Goal: Task Accomplishment & Management: Manage account settings

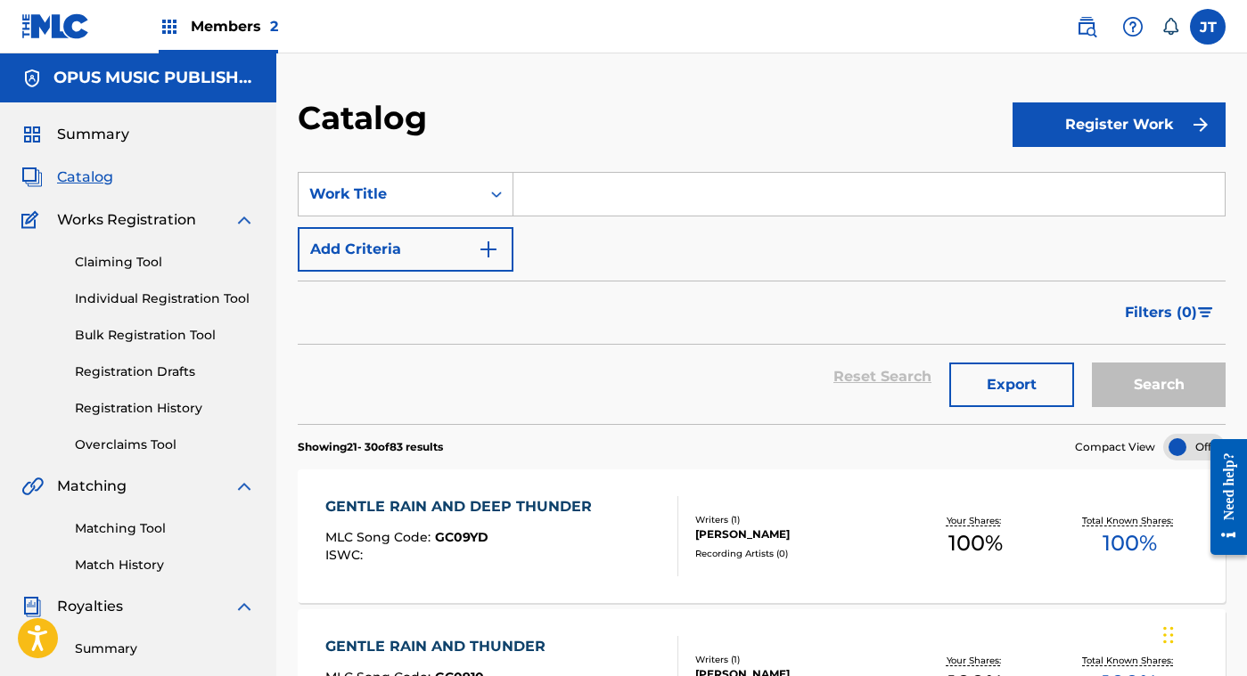
click at [897, 102] on div "Catalog" at bounding box center [655, 124] width 715 height 53
click at [66, 177] on span "Catalog" at bounding box center [85, 177] width 56 height 21
click at [79, 136] on span "Summary" at bounding box center [93, 134] width 72 height 21
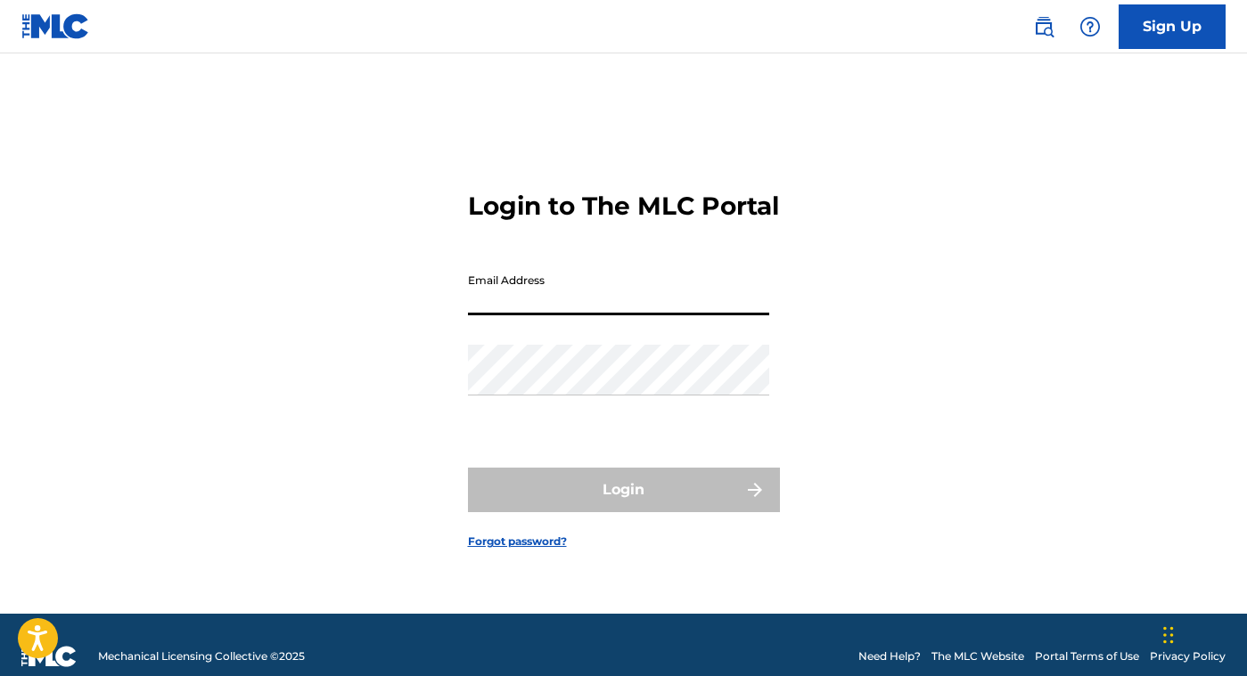
click at [496, 302] on input "Email Address" at bounding box center [618, 290] width 301 height 51
type input "g7universe@gmail.com"
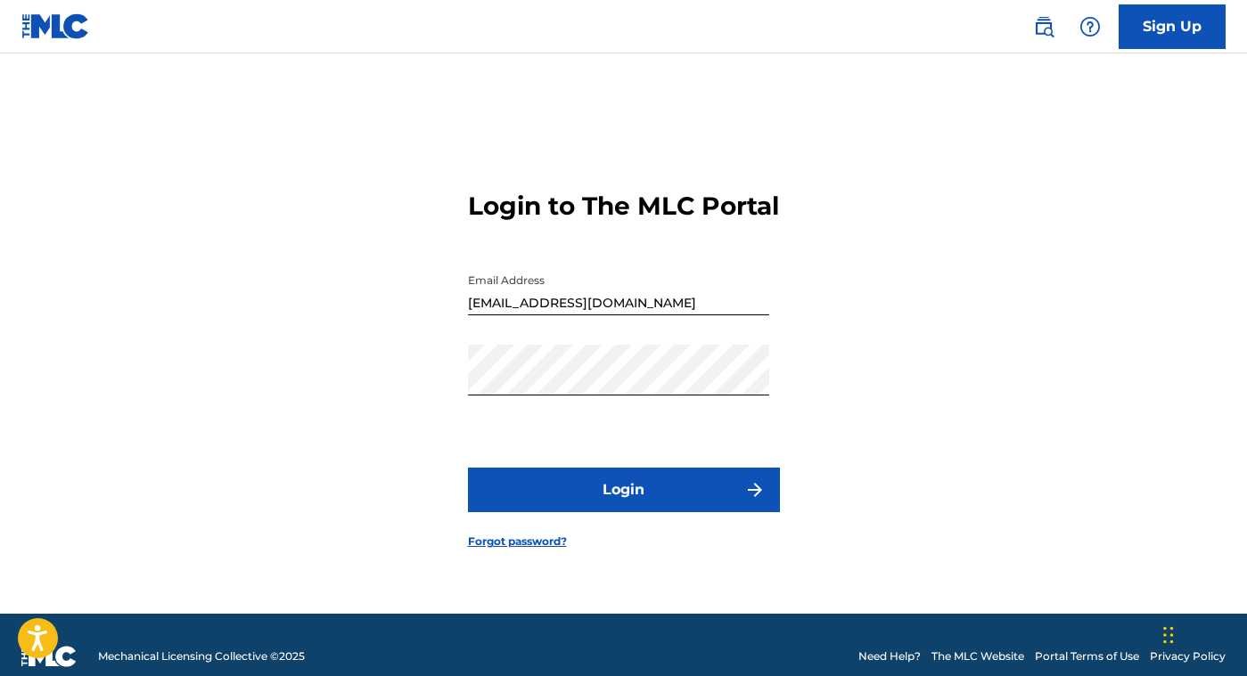
click at [545, 503] on button "Login" at bounding box center [624, 490] width 312 height 45
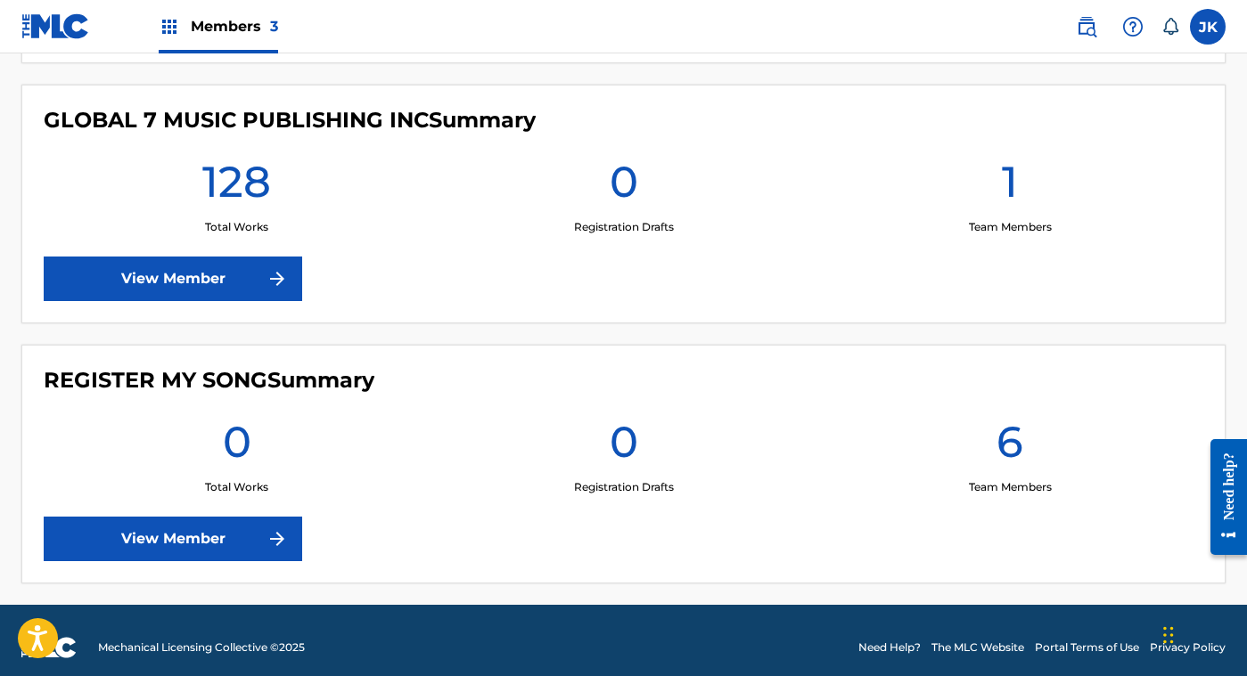
scroll to position [756, 0]
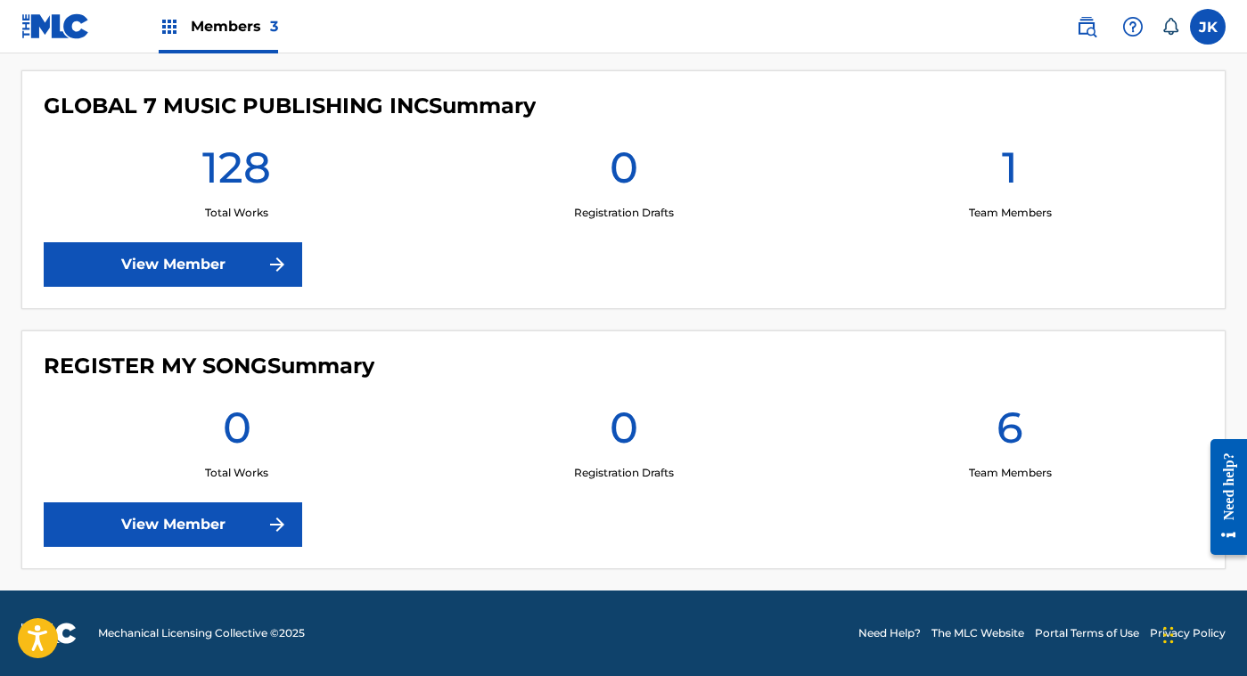
click at [250, 268] on link "View Member" at bounding box center [173, 264] width 258 height 45
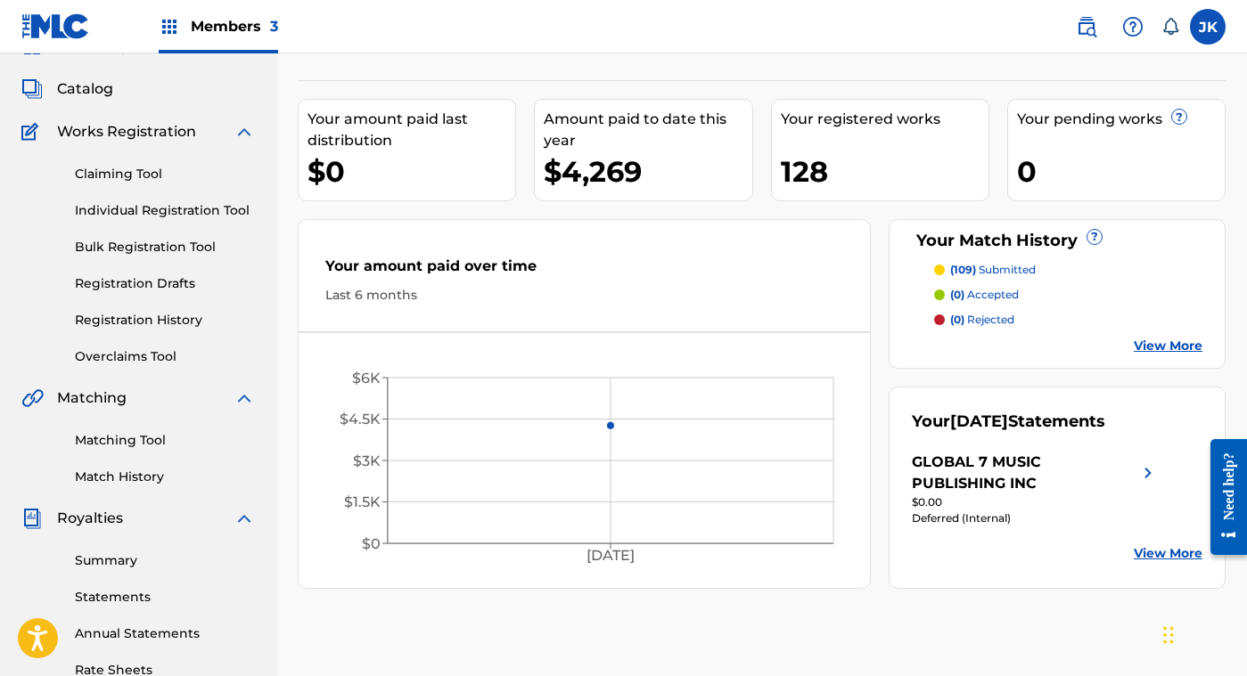
scroll to position [89, 0]
click at [1108, 466] on div "GLOBAL 7 MUSIC PUBLISHING INC" at bounding box center [1023, 472] width 225 height 43
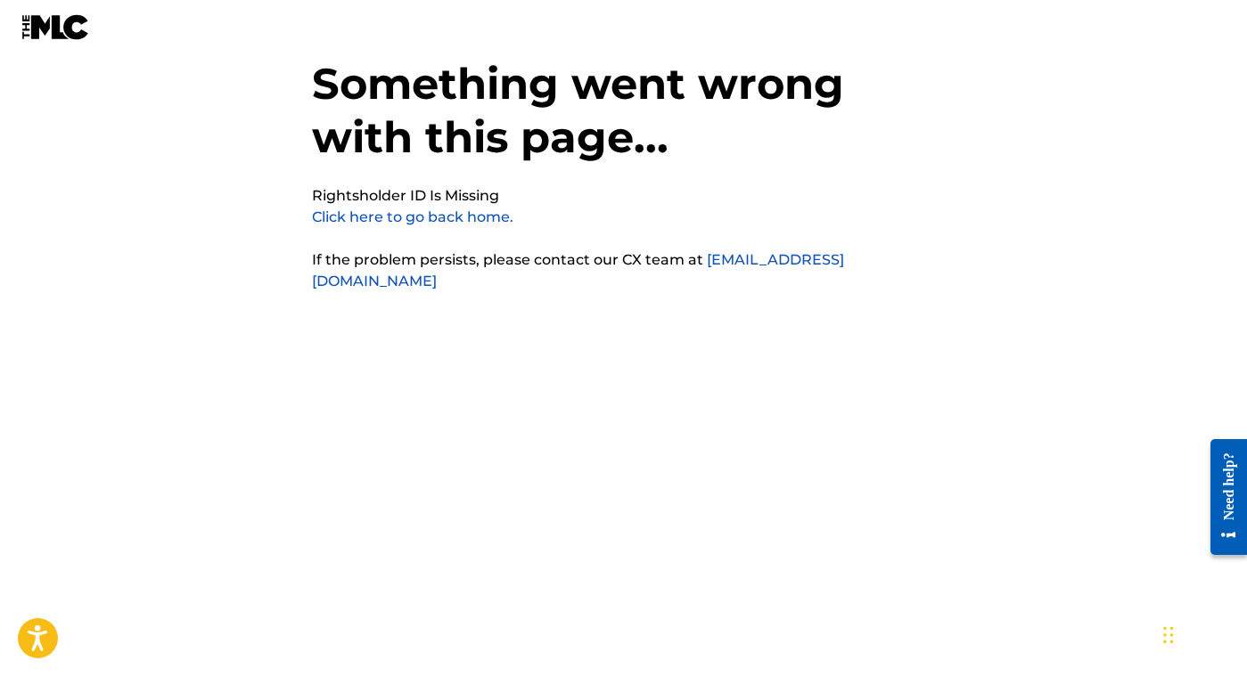
click at [381, 217] on link "Click here to go back home." at bounding box center [412, 216] width 201 height 17
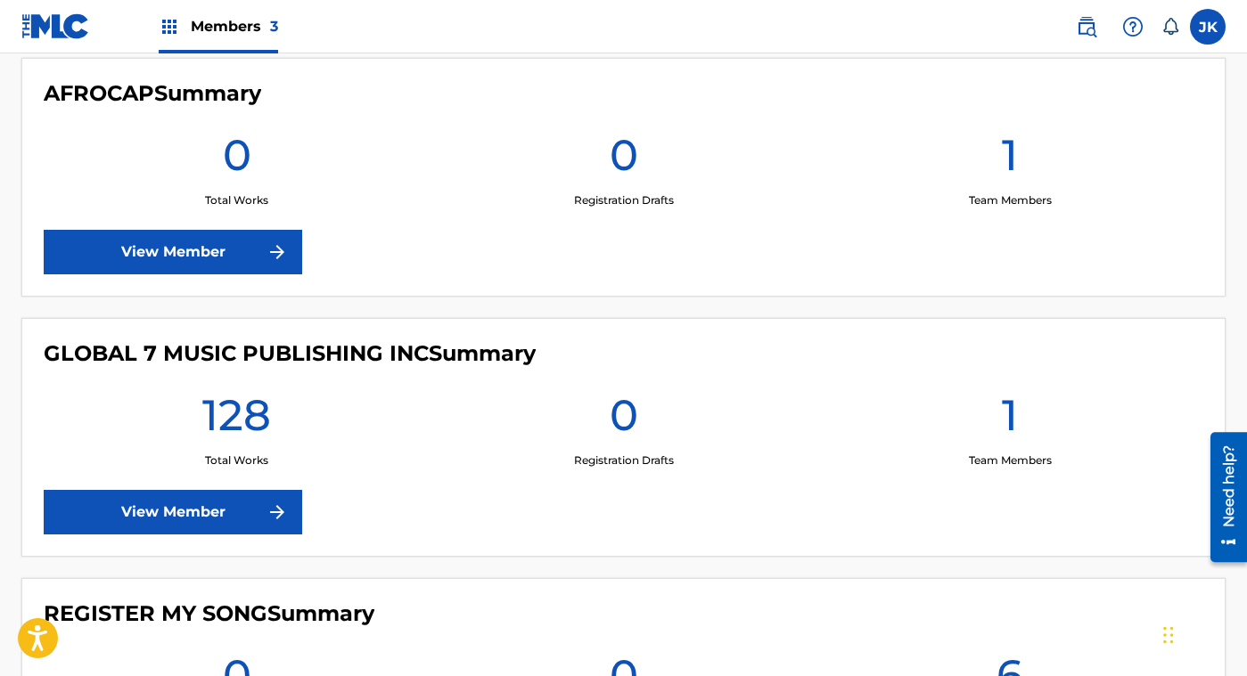
scroll to position [612, 0]
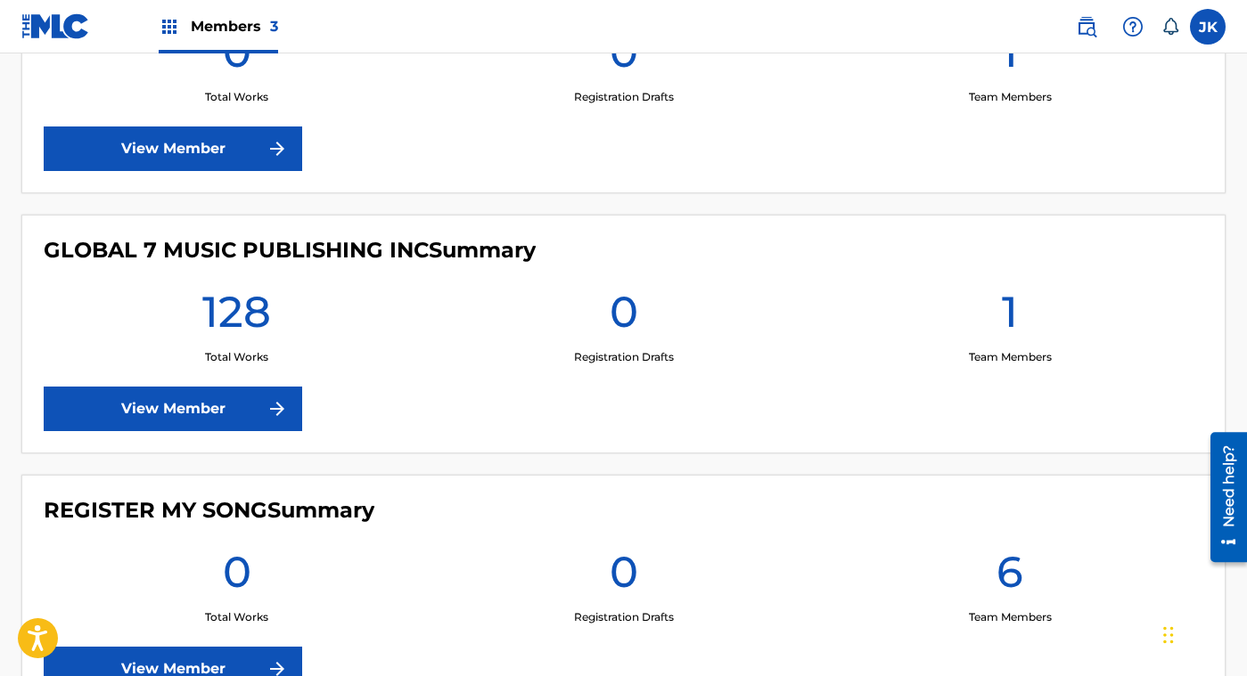
click at [263, 405] on link "View Member" at bounding box center [173, 409] width 258 height 45
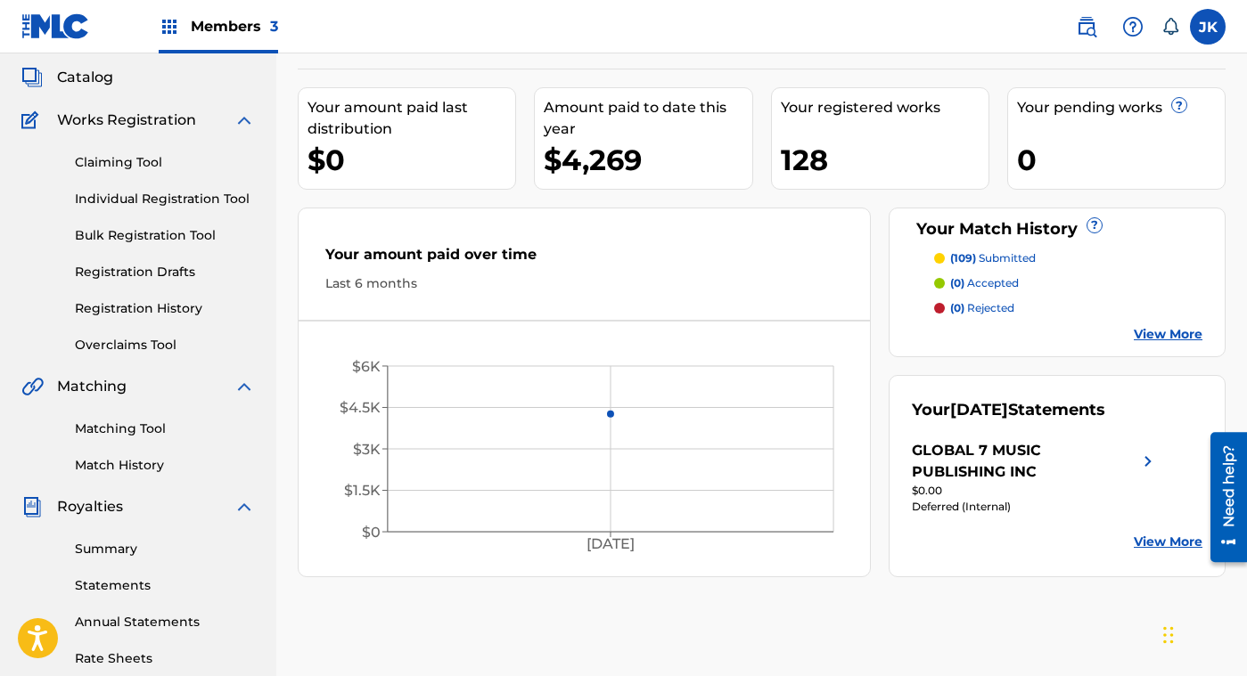
scroll to position [99, 0]
click at [109, 549] on link "Summary" at bounding box center [165, 550] width 180 height 19
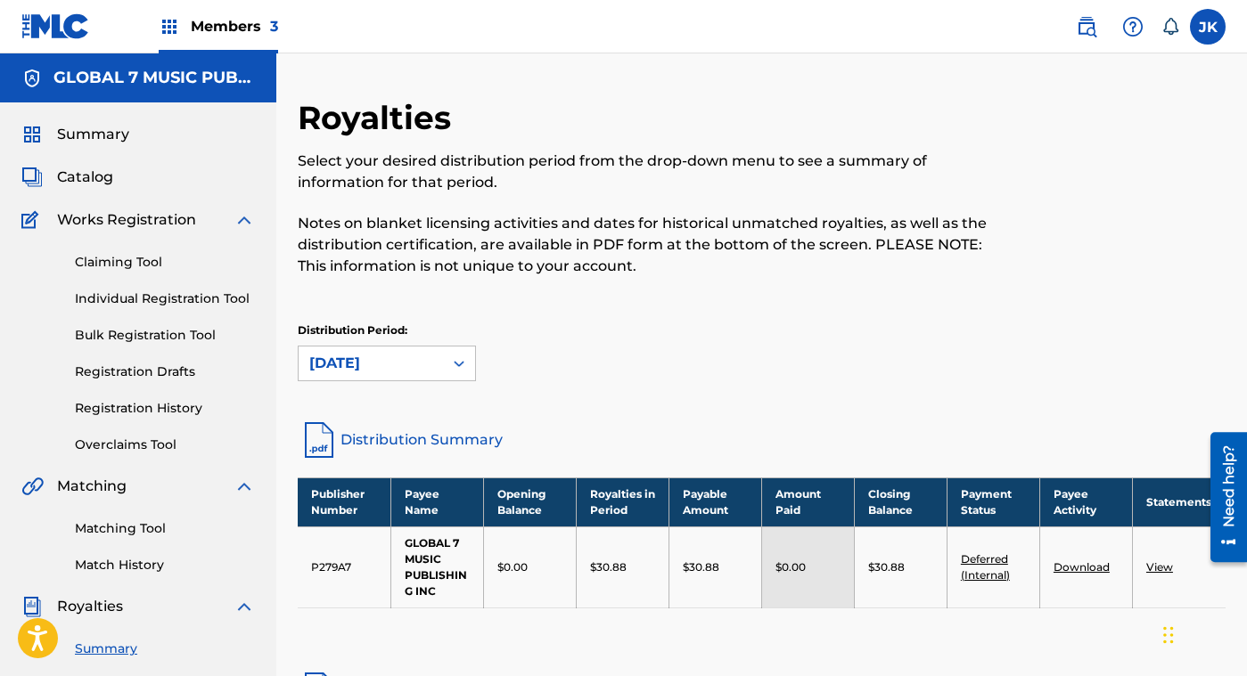
click at [988, 560] on link "Deferred (Internal)" at bounding box center [985, 566] width 49 height 29
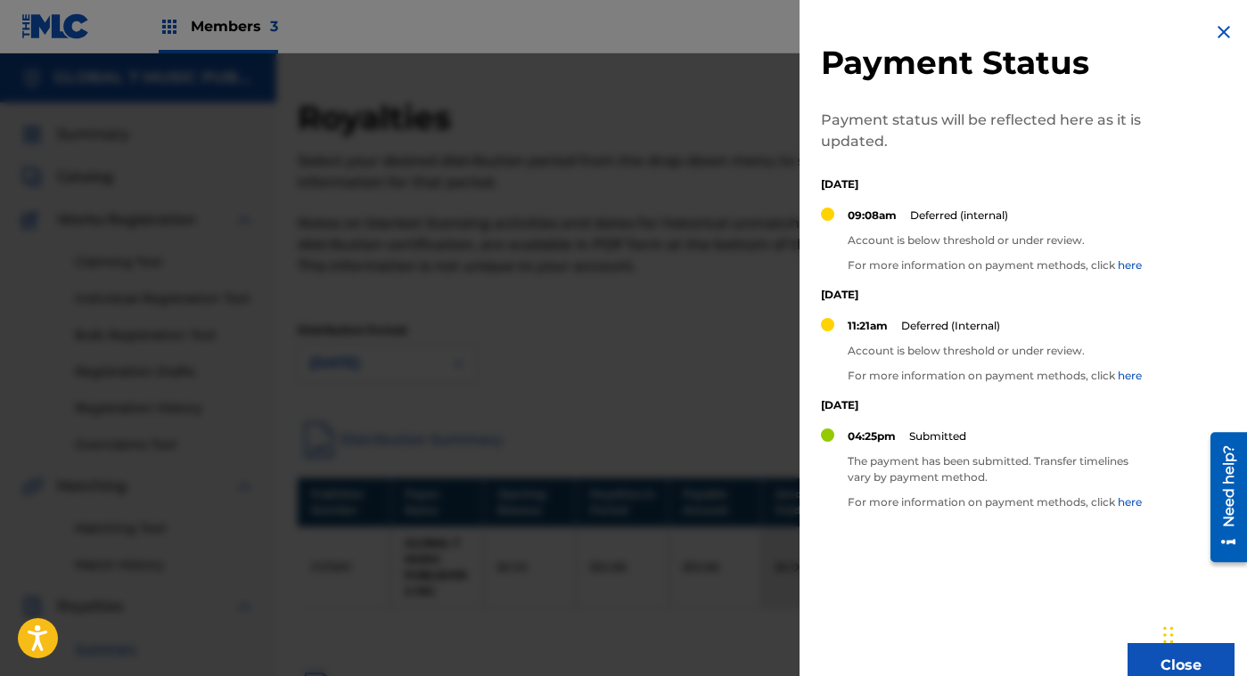
click at [988, 560] on div "Payment Status Payment status will be reflected here as it is updated. [DATE] 0…" at bounding box center [1027, 354] width 456 height 709
click at [723, 411] on div at bounding box center [623, 391] width 1247 height 676
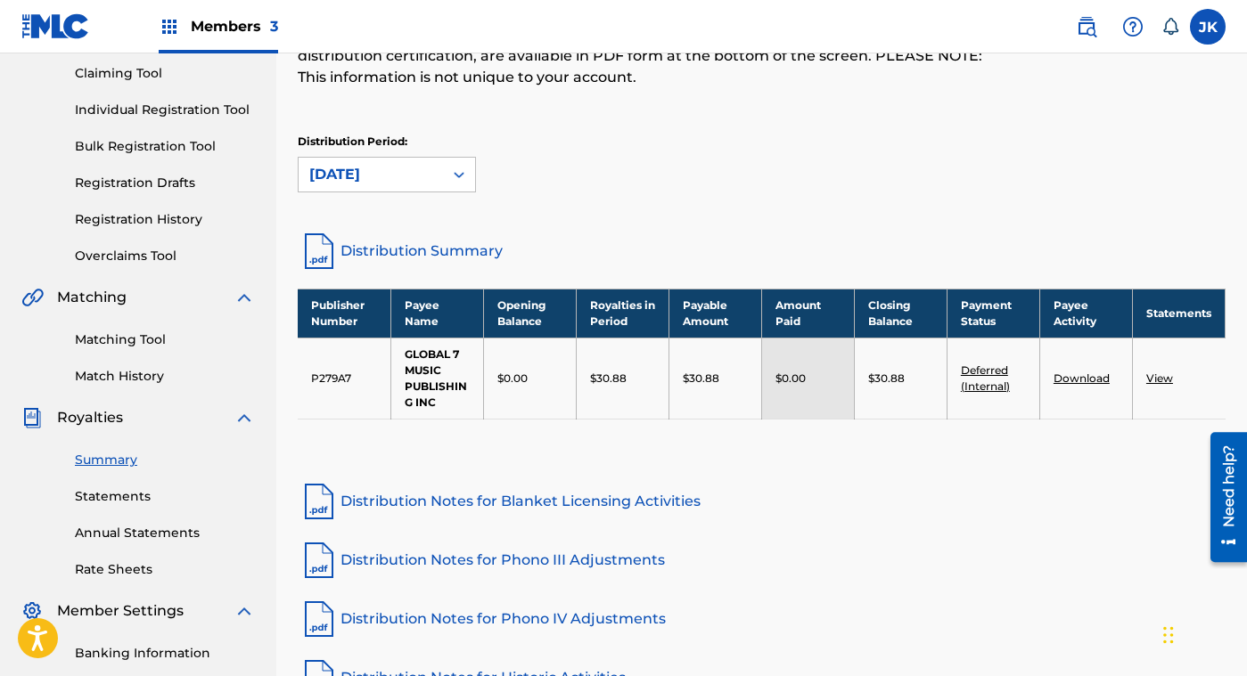
scroll to position [191, 0]
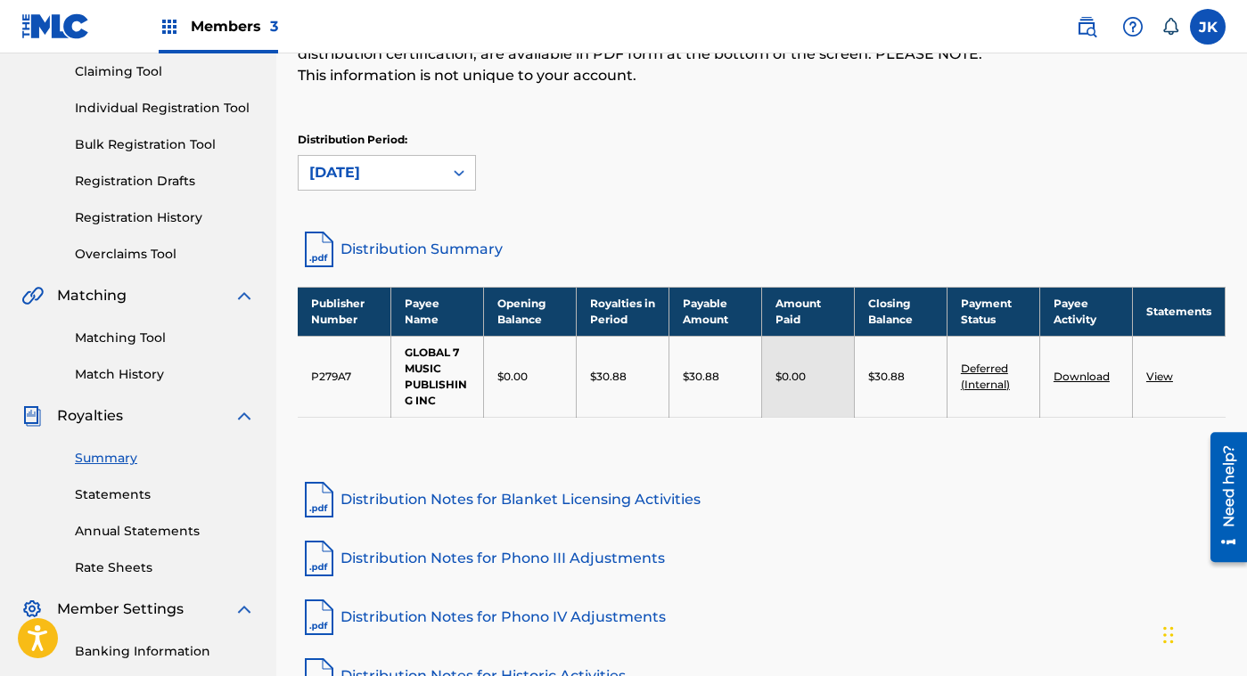
click at [1161, 378] on link "View" at bounding box center [1159, 376] width 27 height 13
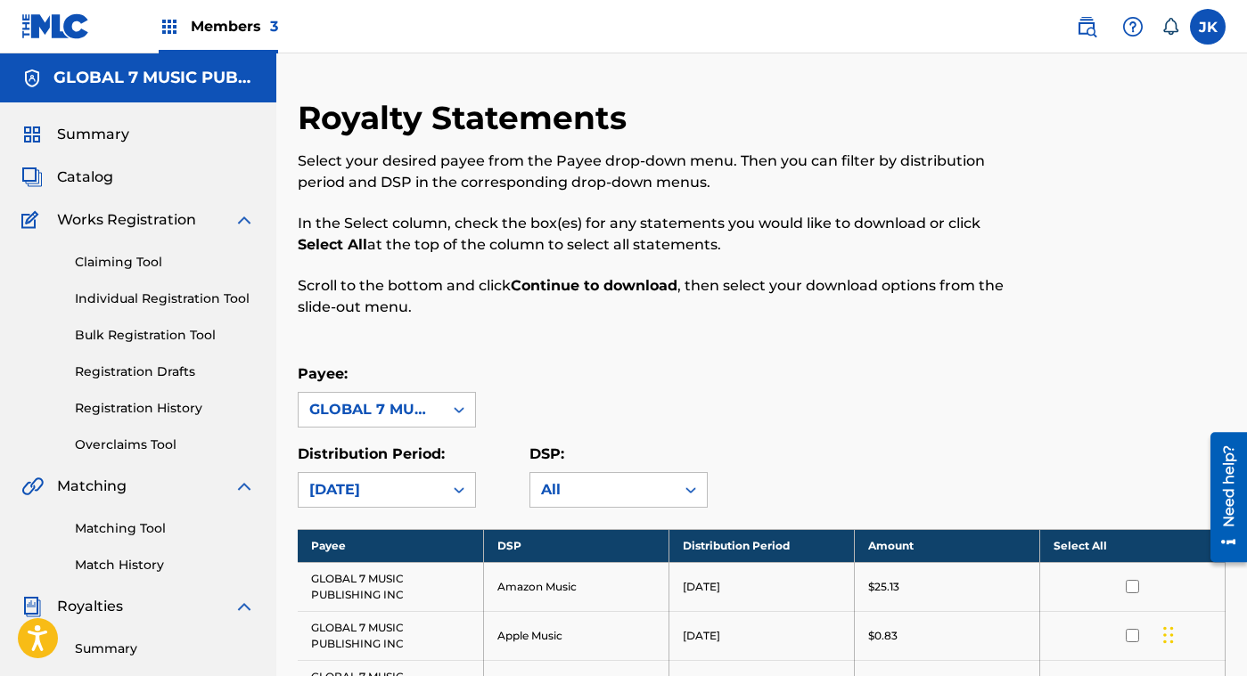
click at [91, 174] on span "Catalog" at bounding box center [85, 177] width 56 height 21
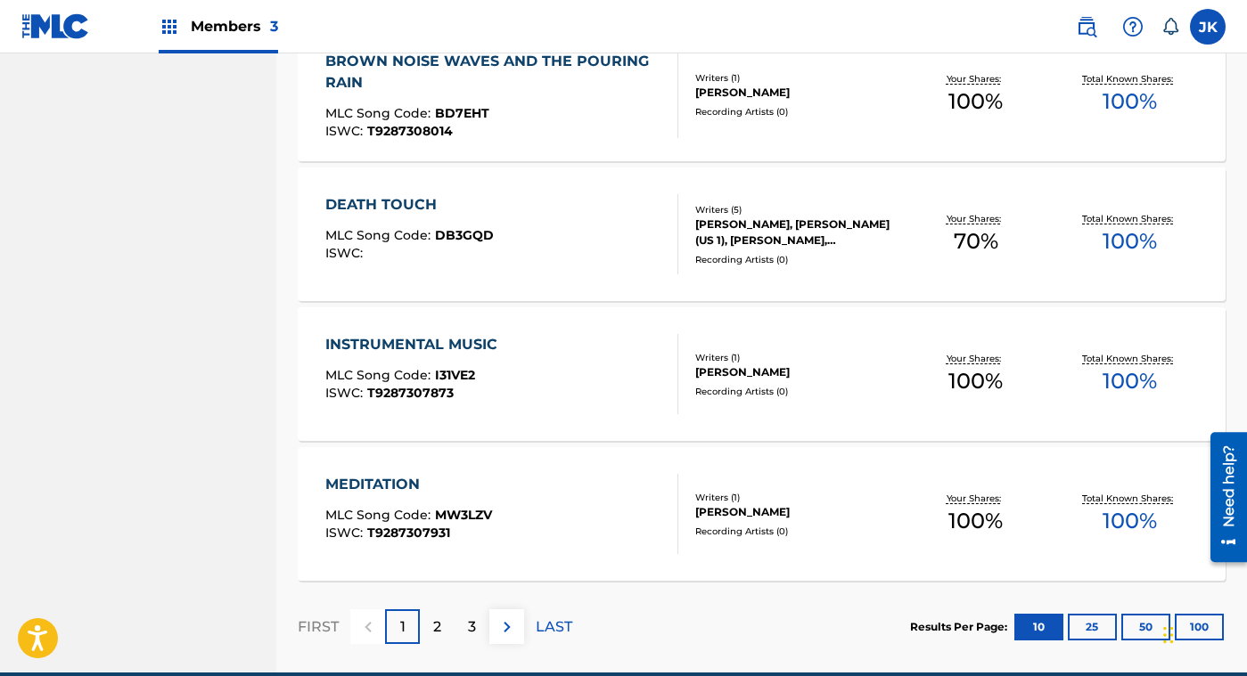
scroll to position [1284, 0]
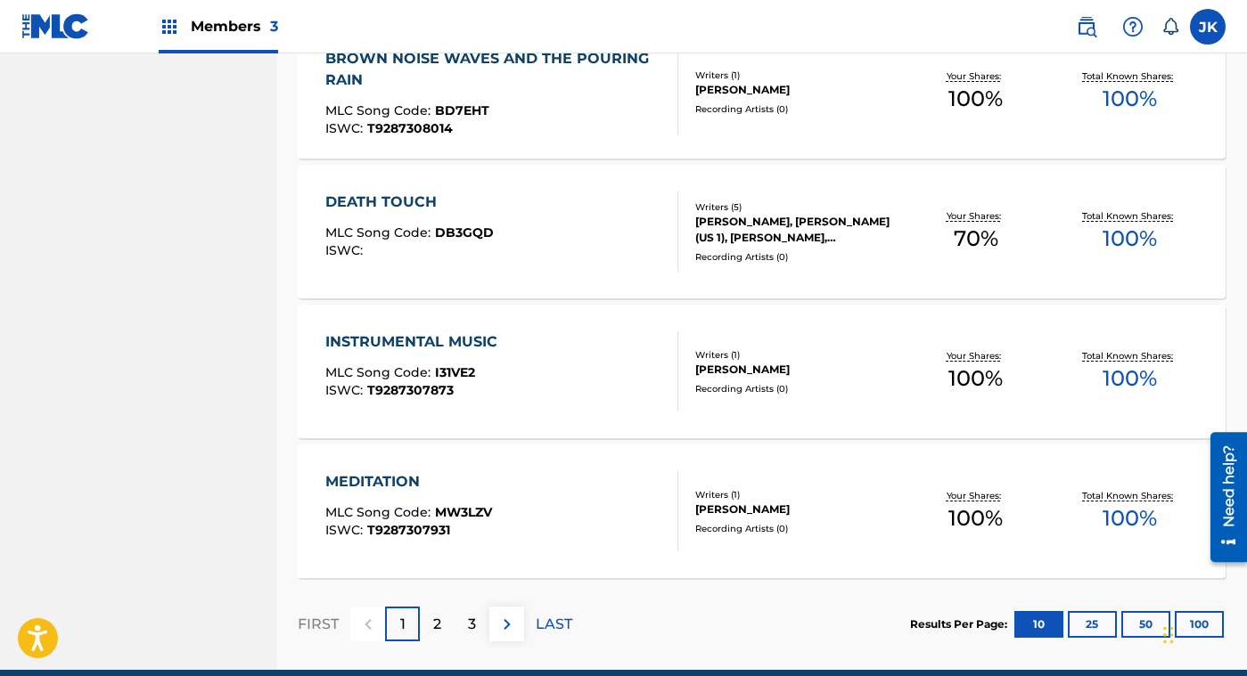
click at [438, 629] on p "2" at bounding box center [437, 624] width 8 height 21
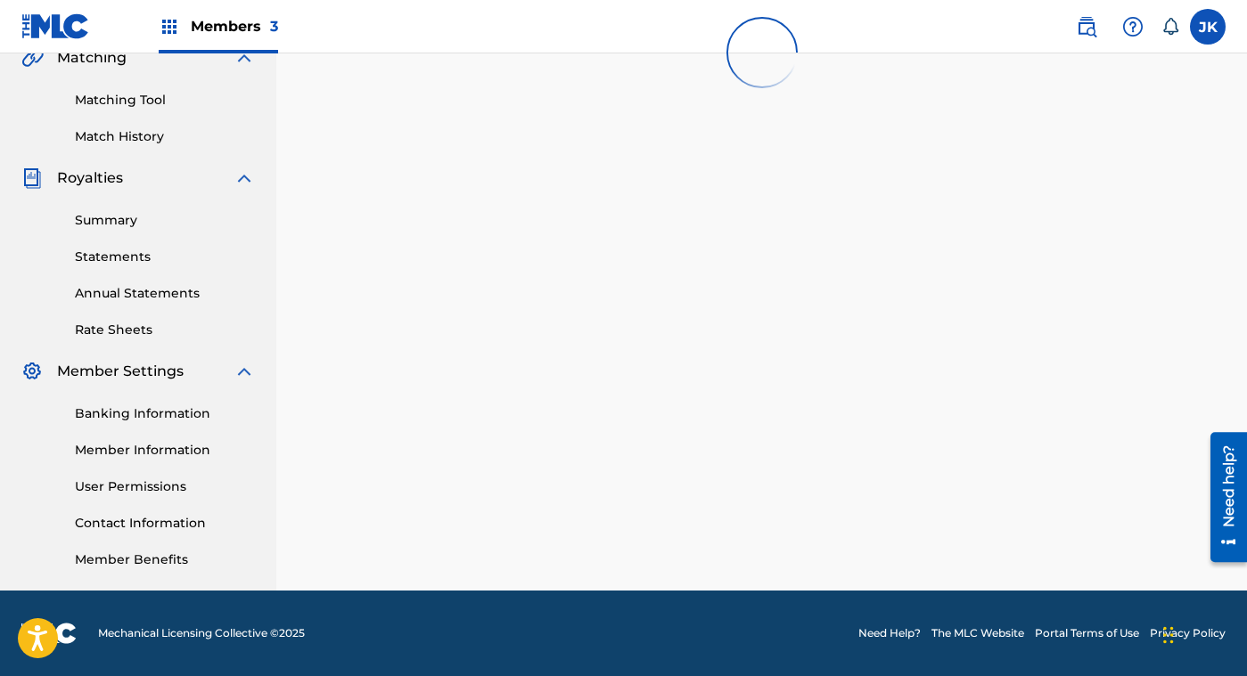
scroll to position [429, 0]
click at [438, 629] on footer "Mechanical Licensing Collective © 2025 Need Help? The MLC Website Portal Terms …" at bounding box center [623, 634] width 1247 height 86
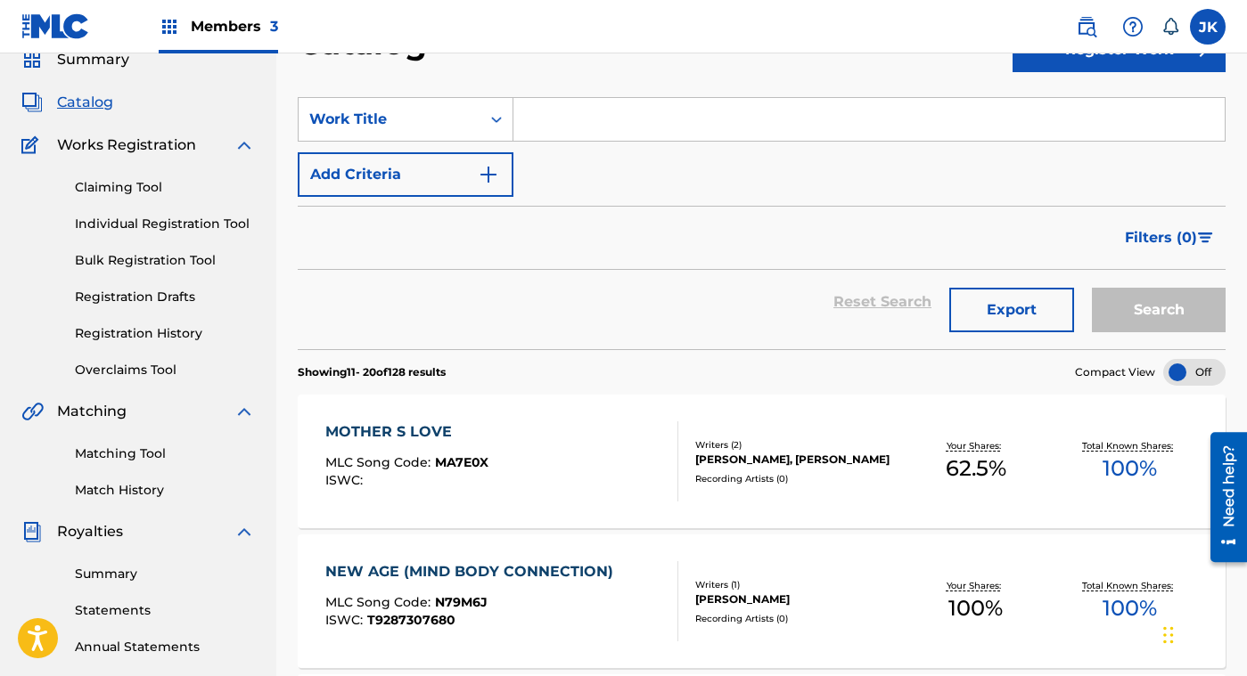
scroll to position [85, 0]
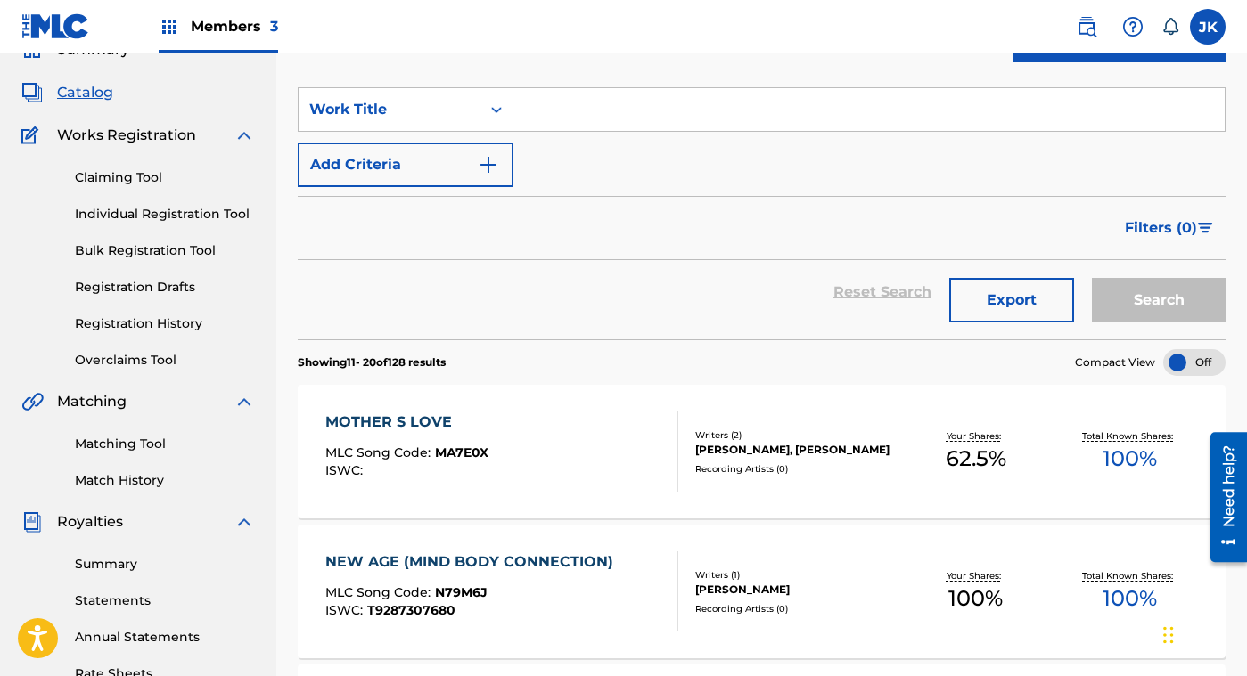
click at [1202, 29] on label at bounding box center [1207, 27] width 36 height 36
click at [1207, 27] on input "[PERSON_NAME] [PERSON_NAME] [EMAIL_ADDRESS][DOMAIN_NAME] Notification Preferenc…" at bounding box center [1207, 27] width 0 height 0
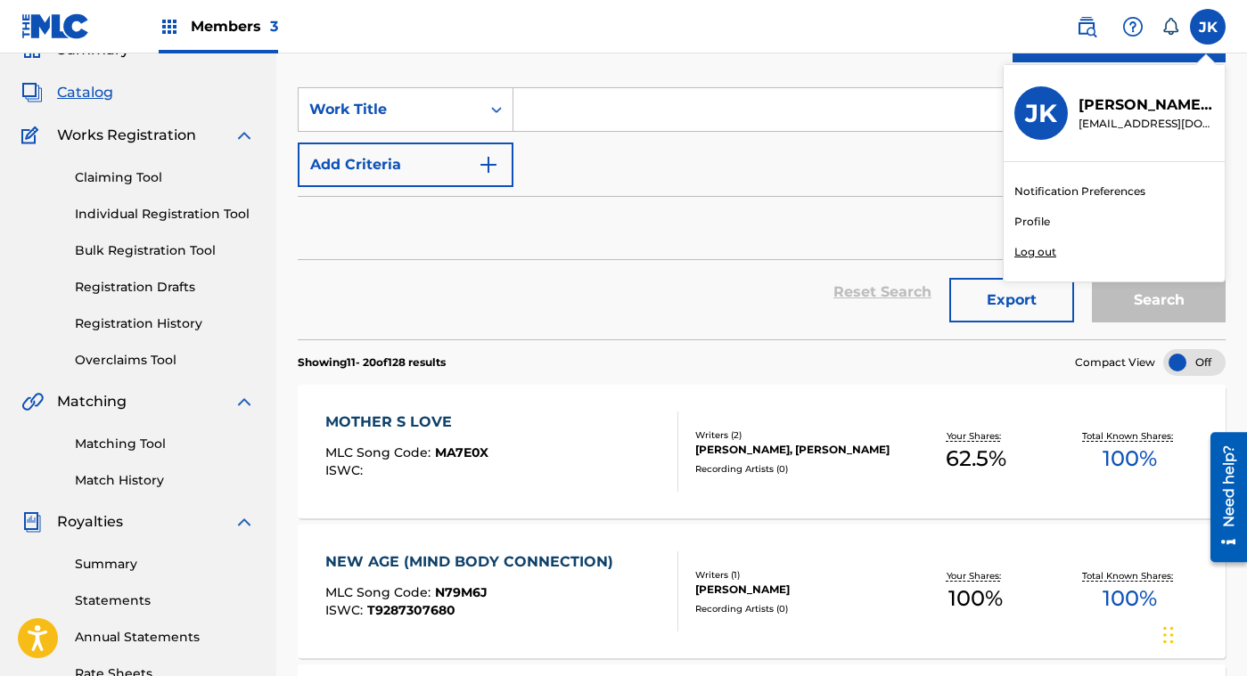
click at [1035, 250] on p "Log out" at bounding box center [1035, 252] width 42 height 16
click at [1207, 27] on input "[PERSON_NAME] [PERSON_NAME] [EMAIL_ADDRESS][DOMAIN_NAME] Notification Preferenc…" at bounding box center [1207, 27] width 0 height 0
